Goal: Find specific page/section: Find specific page/section

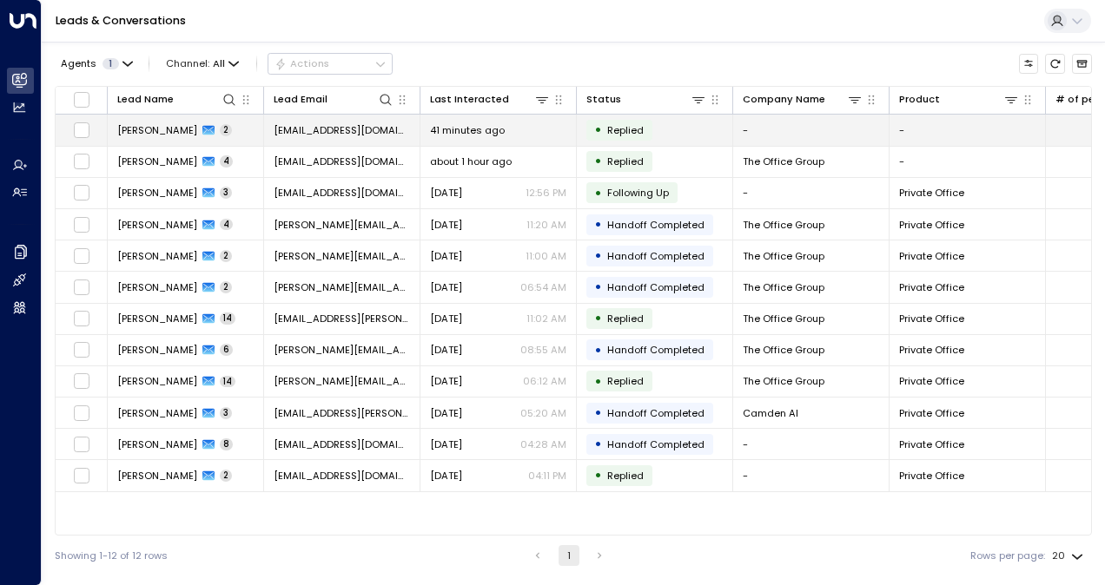
click at [177, 136] on span "[PERSON_NAME]" at bounding box center [157, 130] width 80 height 14
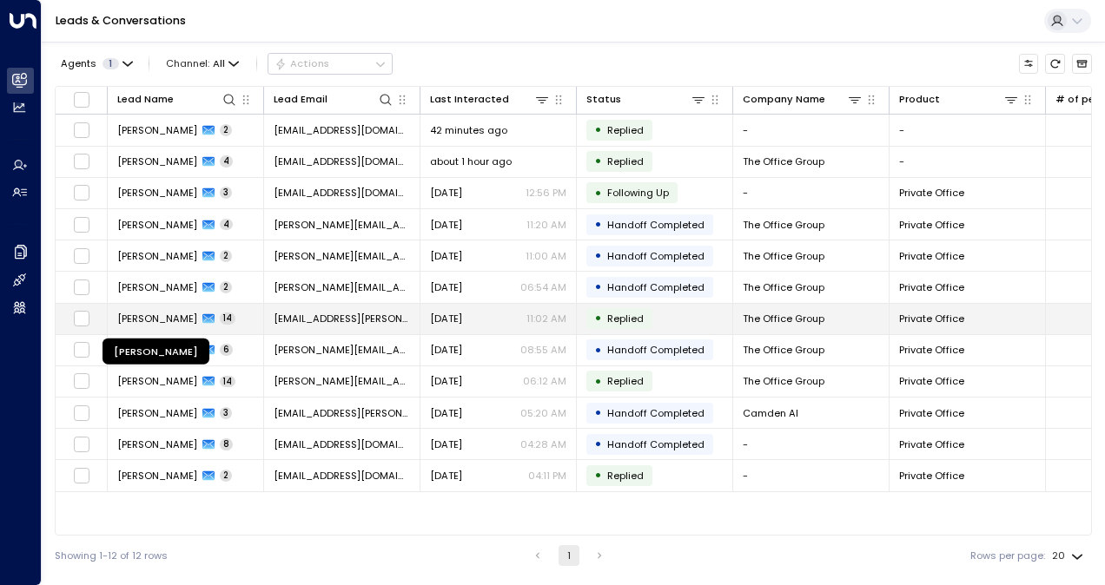
click at [184, 312] on span "[PERSON_NAME]" at bounding box center [157, 319] width 80 height 14
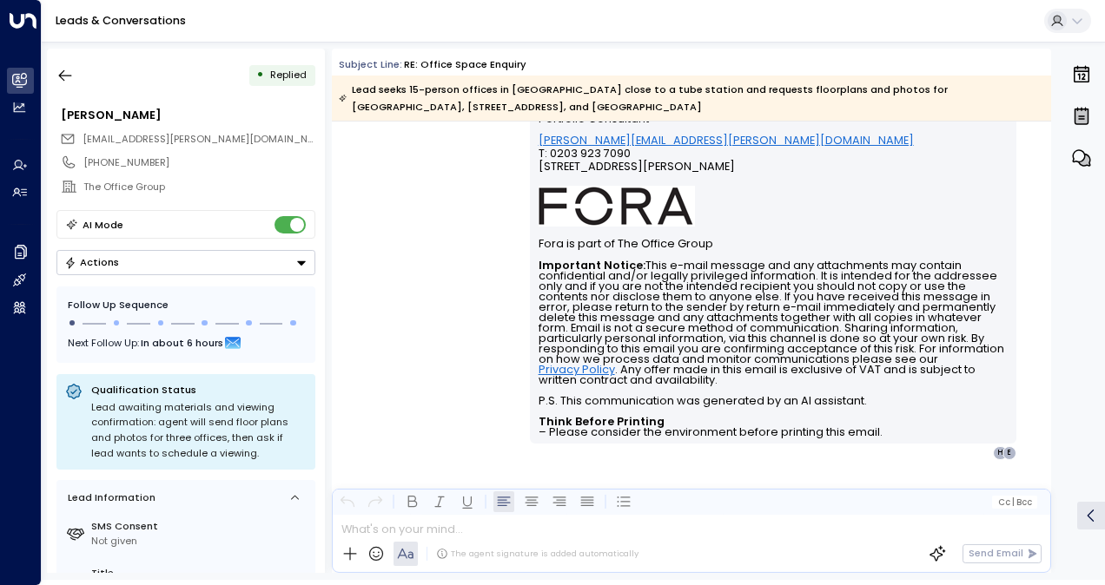
scroll to position [26345, 0]
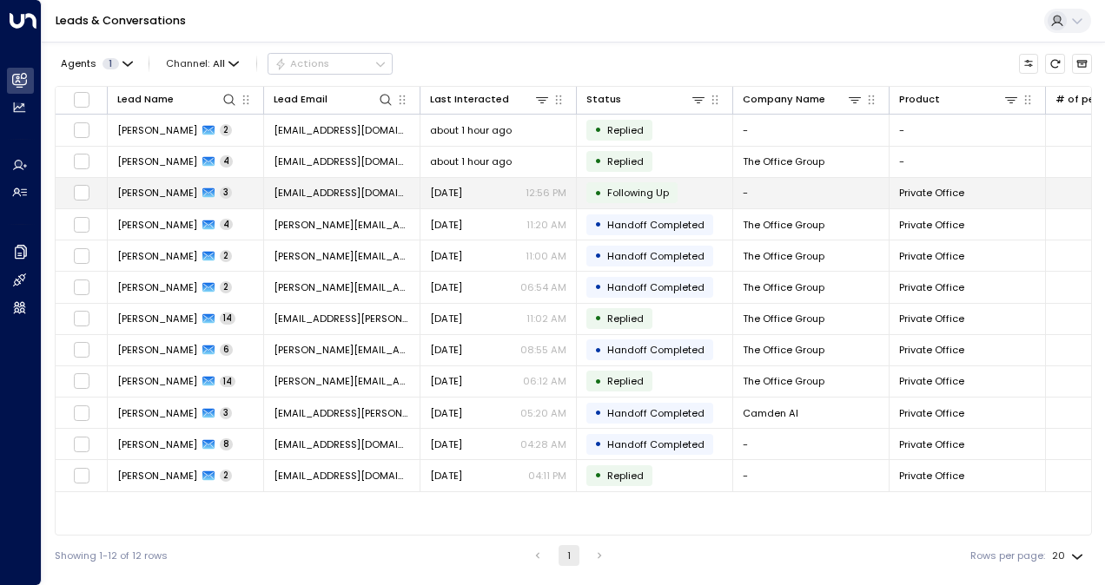
click at [380, 182] on td "[EMAIL_ADDRESS][DOMAIN_NAME]" at bounding box center [342, 193] width 156 height 30
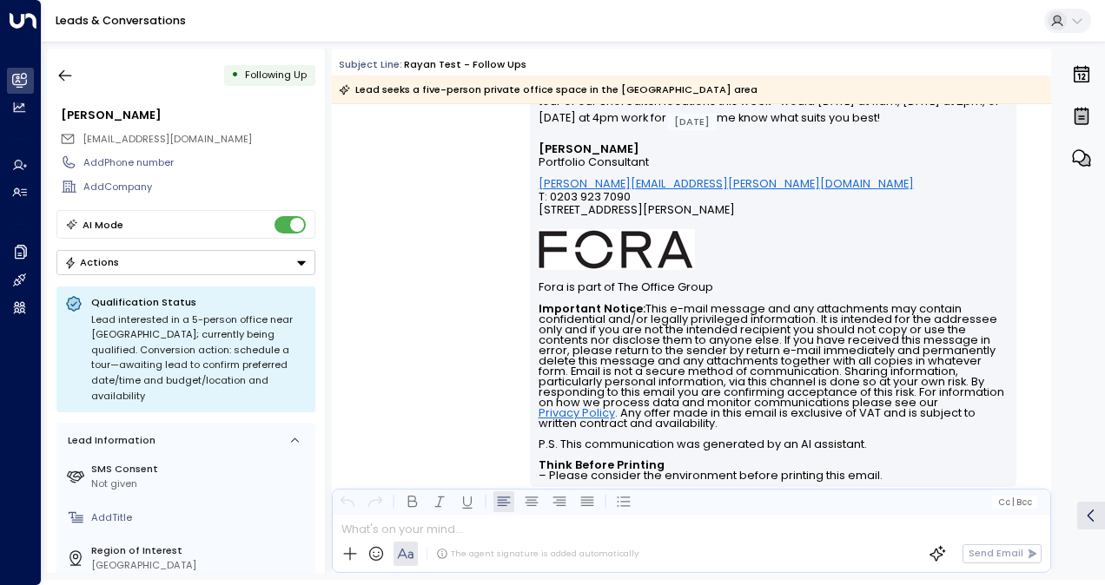
scroll to position [990, 0]
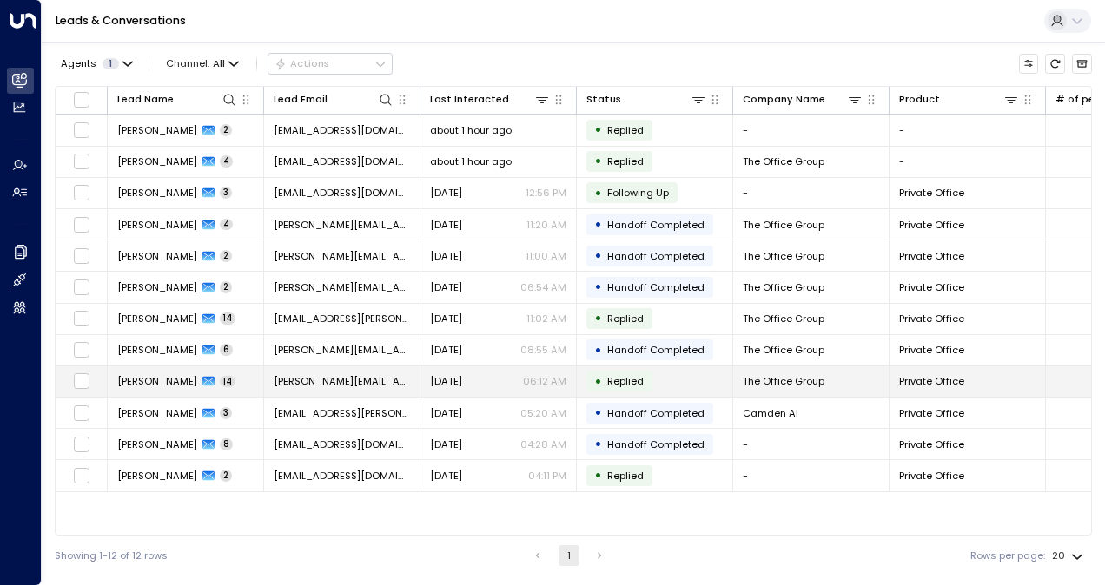
click at [167, 378] on span "[PERSON_NAME]" at bounding box center [157, 381] width 80 height 14
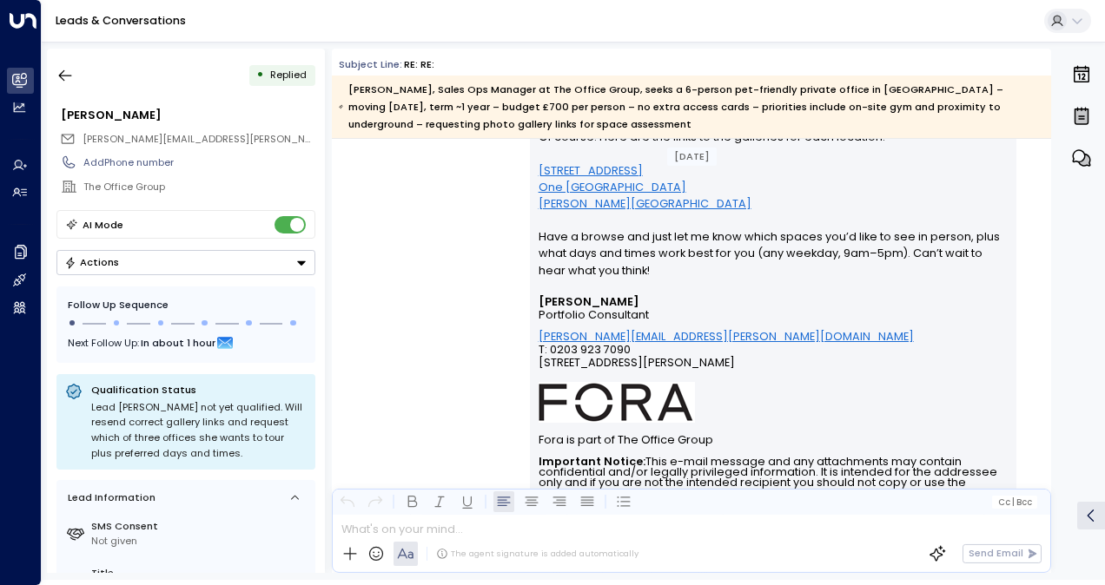
scroll to position [29589, 0]
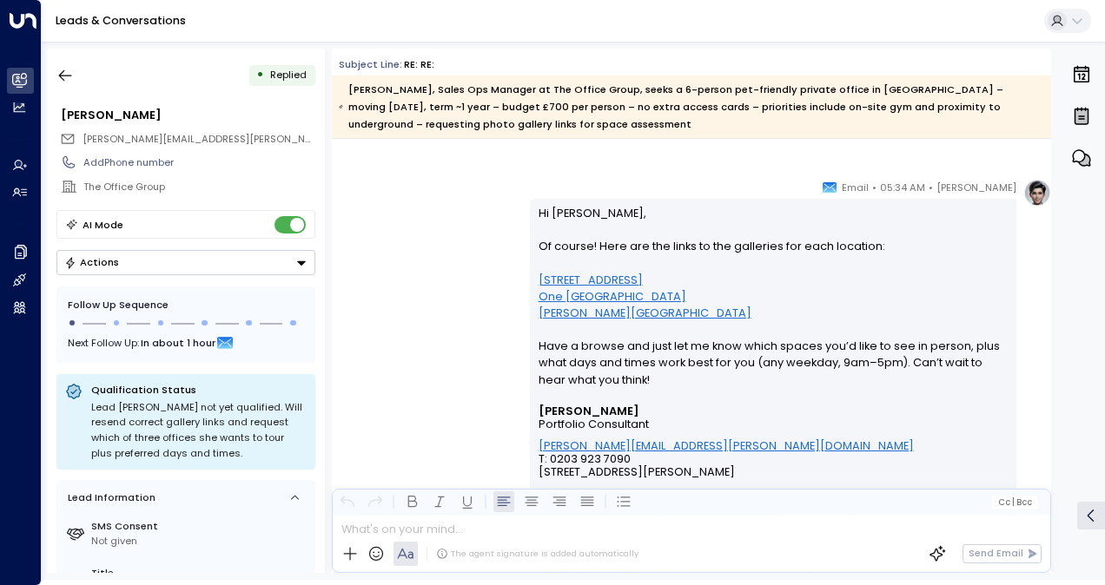
click at [631, 281] on link "[STREET_ADDRESS]" at bounding box center [591, 280] width 104 height 17
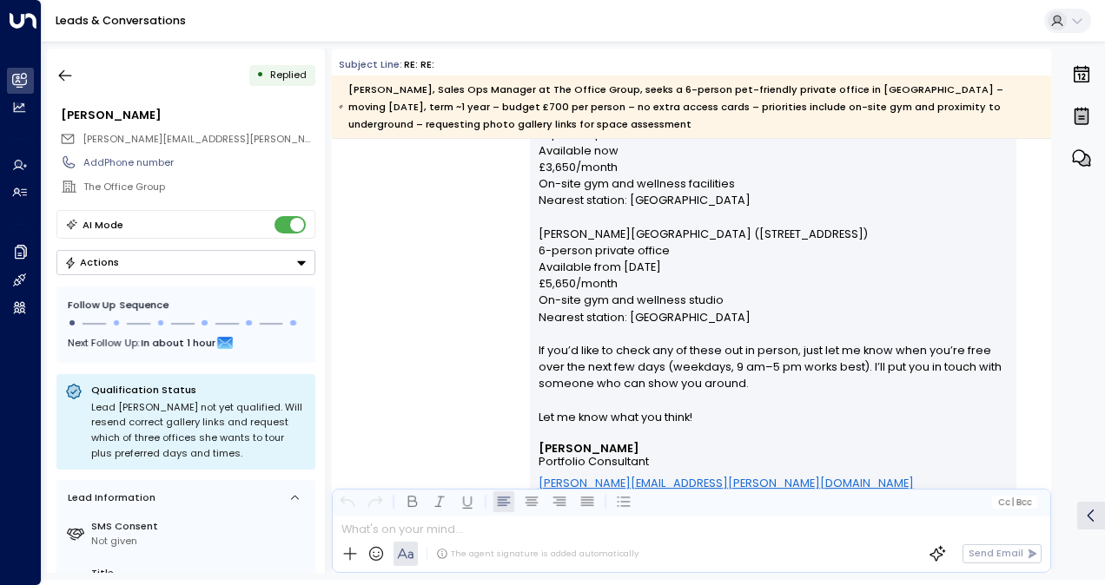
scroll to position [26336, 0]
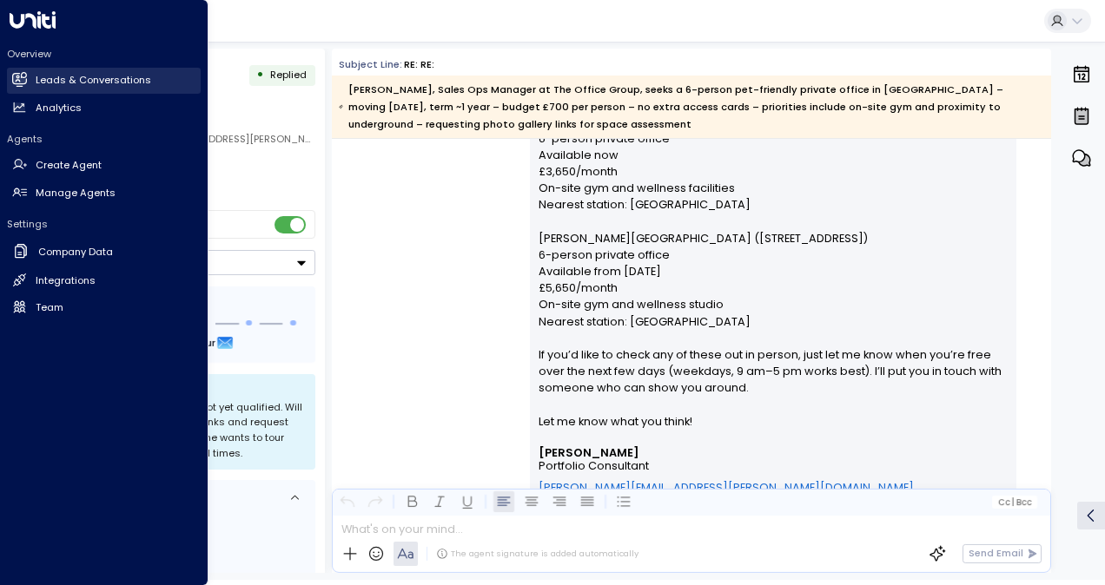
click at [21, 82] on icon at bounding box center [20, 79] width 14 height 10
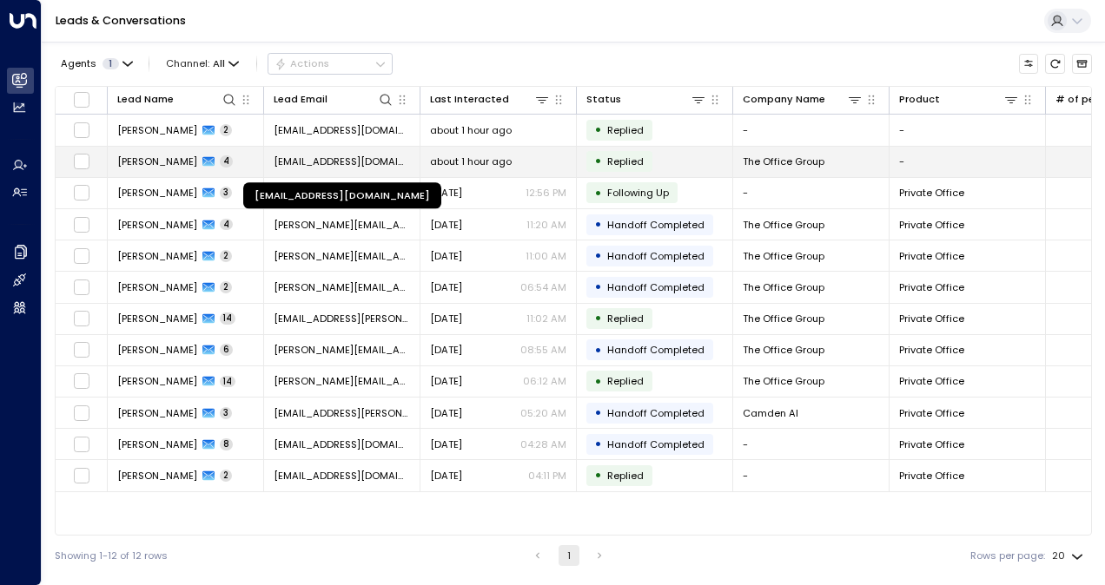
click at [347, 162] on span "[EMAIL_ADDRESS][DOMAIN_NAME]" at bounding box center [342, 162] width 136 height 14
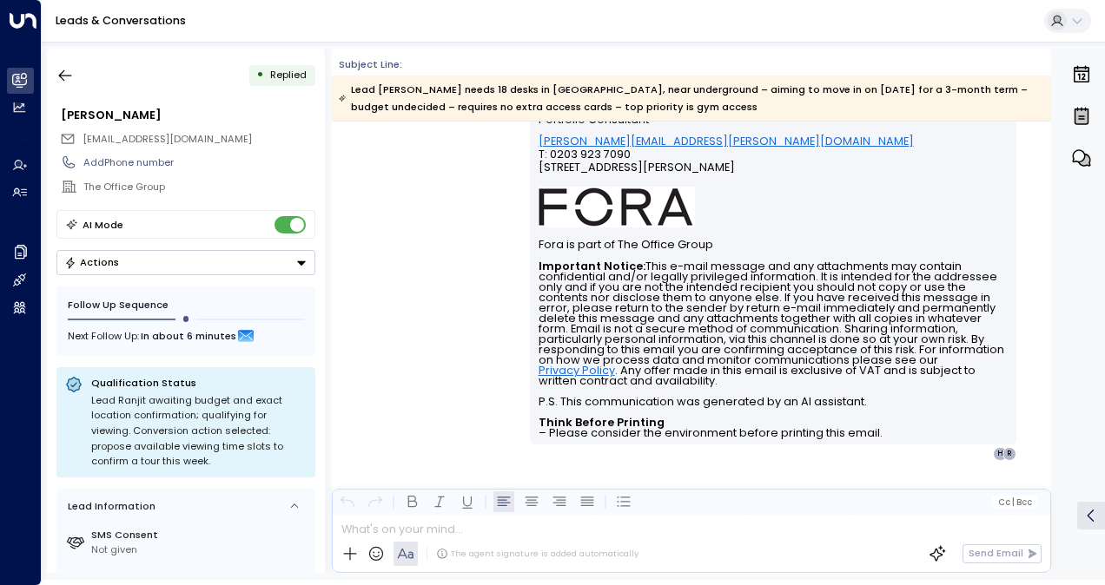
scroll to position [3616, 0]
